Goal: Information Seeking & Learning: Learn about a topic

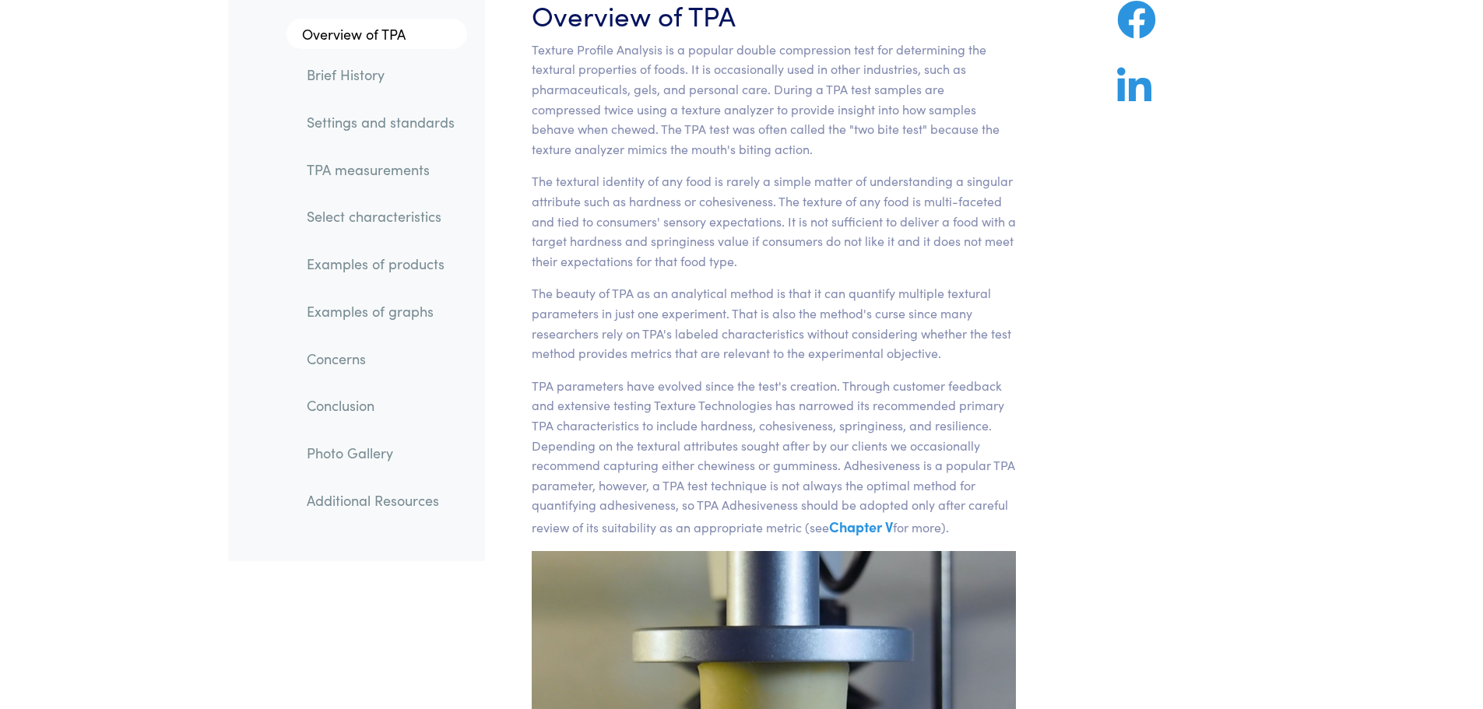
scroll to position [146, 0]
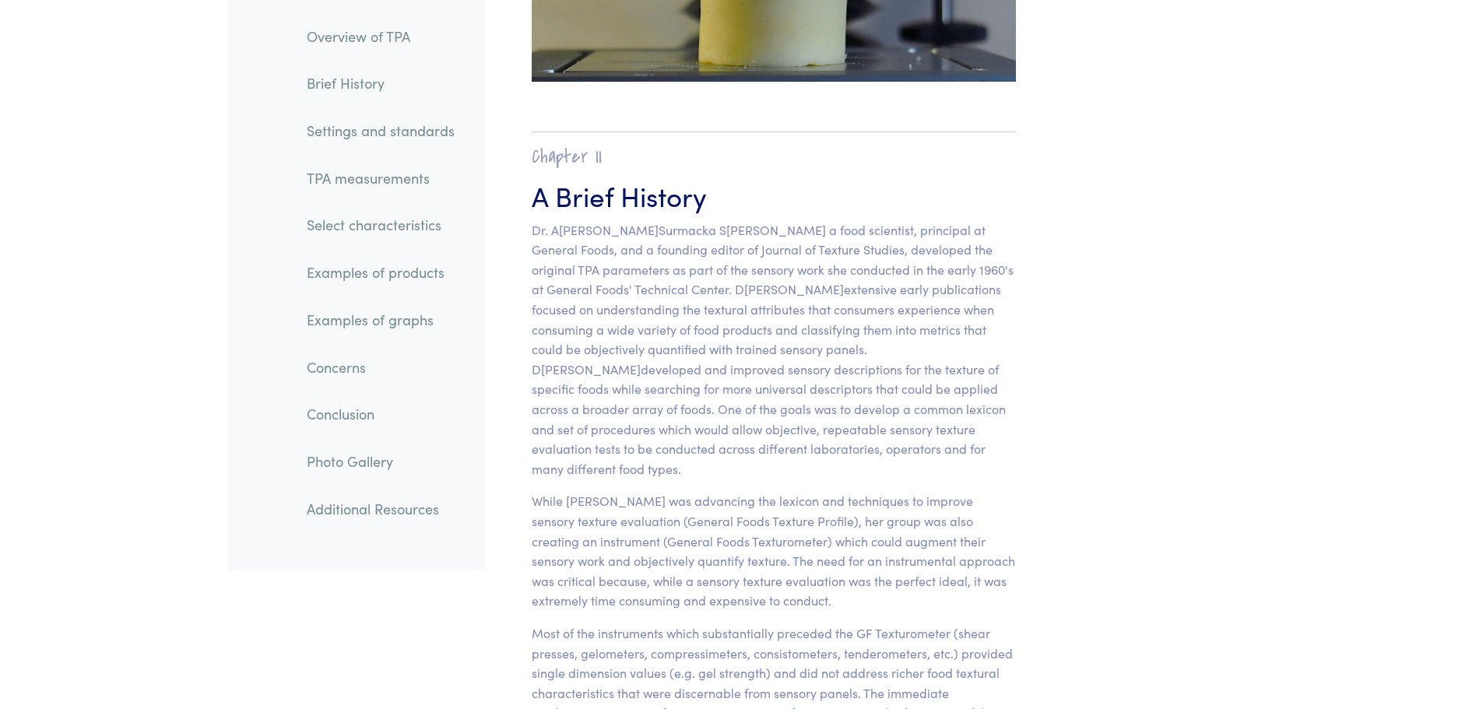
scroll to position [545, 0]
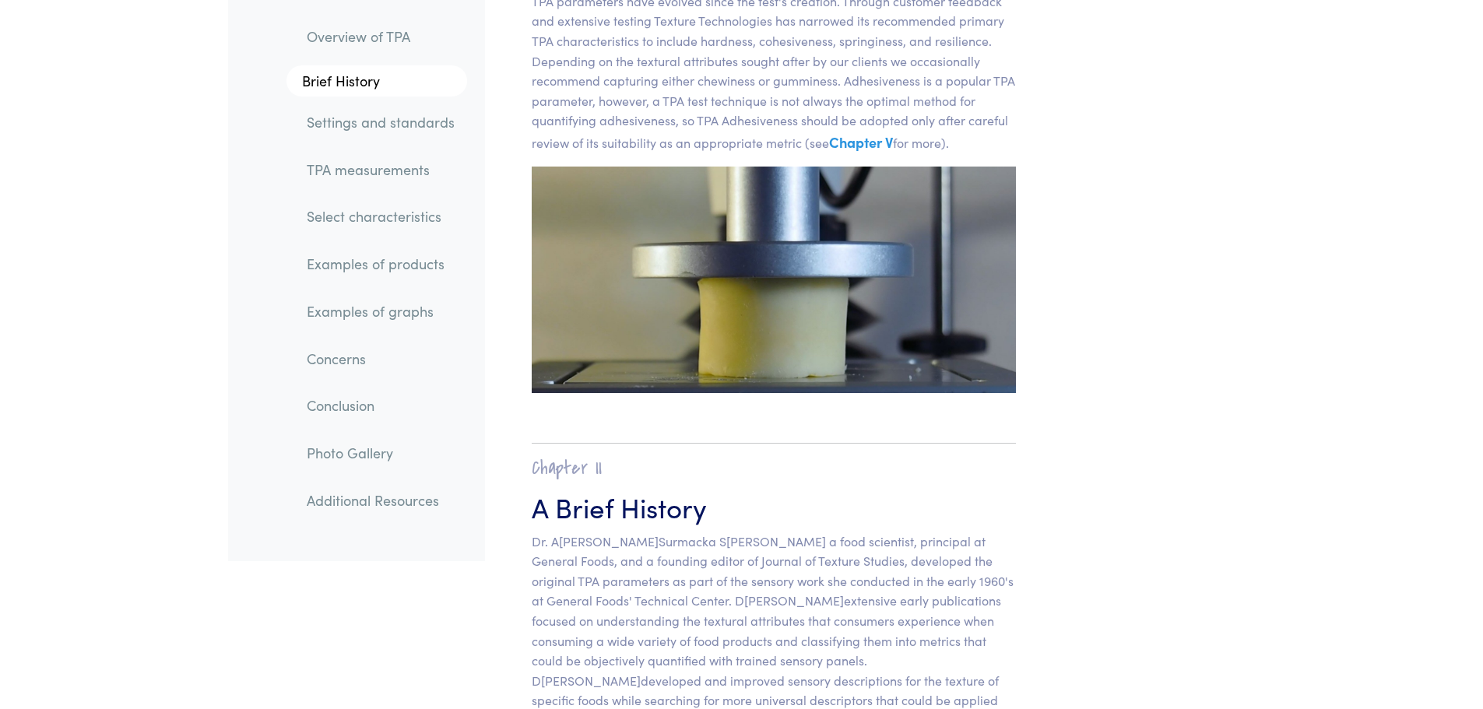
click at [621, 205] on img at bounding box center [774, 280] width 485 height 227
